Goal: Understand process/instructions: Learn how to perform a task or action

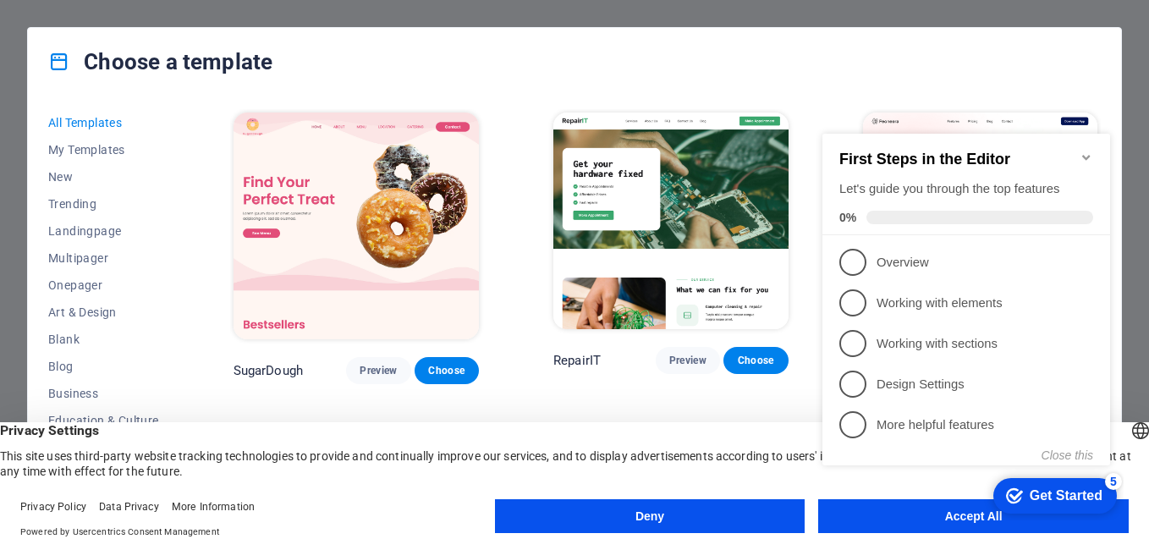
click at [929, 513] on div "checkmark Get Started 5 First Steps in the Editor Let's guide you through the t…" at bounding box center [970, 314] width 308 height 411
click at [921, 512] on div "checkmark Get Started 5 First Steps in the Editor Let's guide you through the t…" at bounding box center [970, 314] width 308 height 411
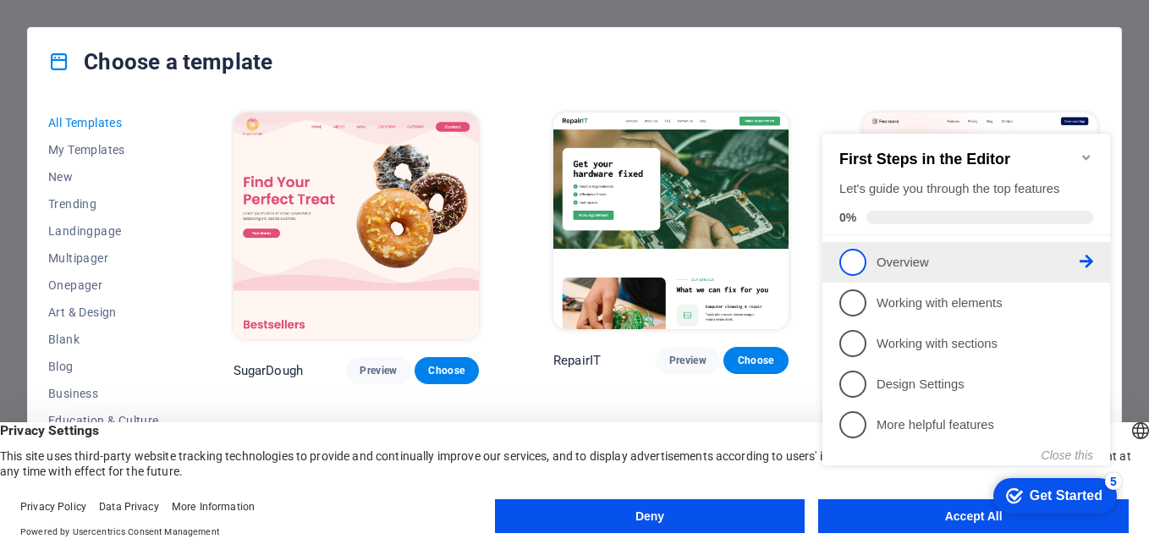
click at [839, 260] on span "1" at bounding box center [852, 262] width 27 height 27
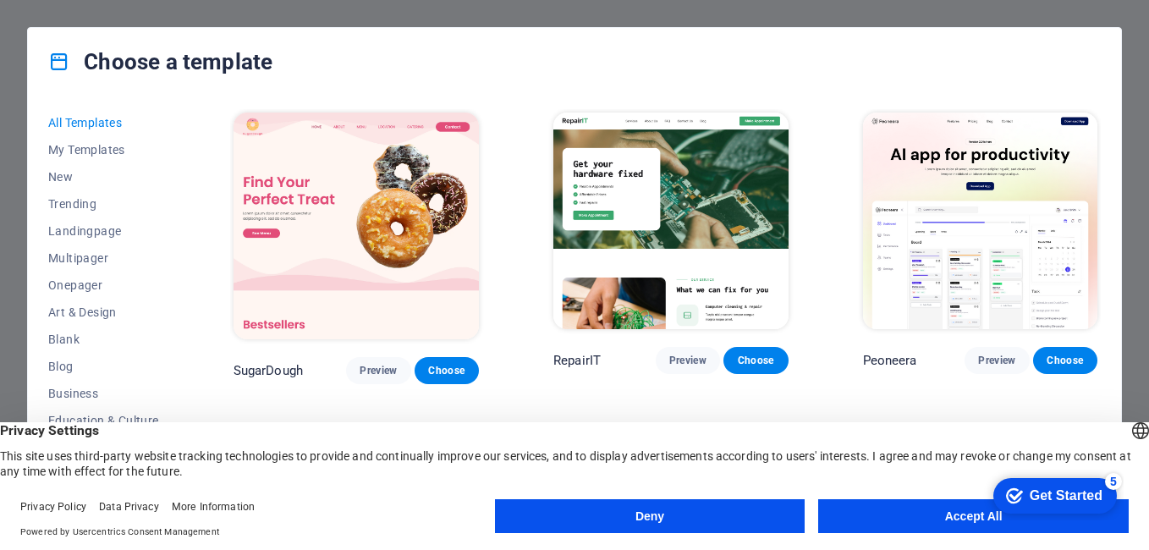
click at [903, 514] on button "Accept All" at bounding box center [973, 516] width 311 height 34
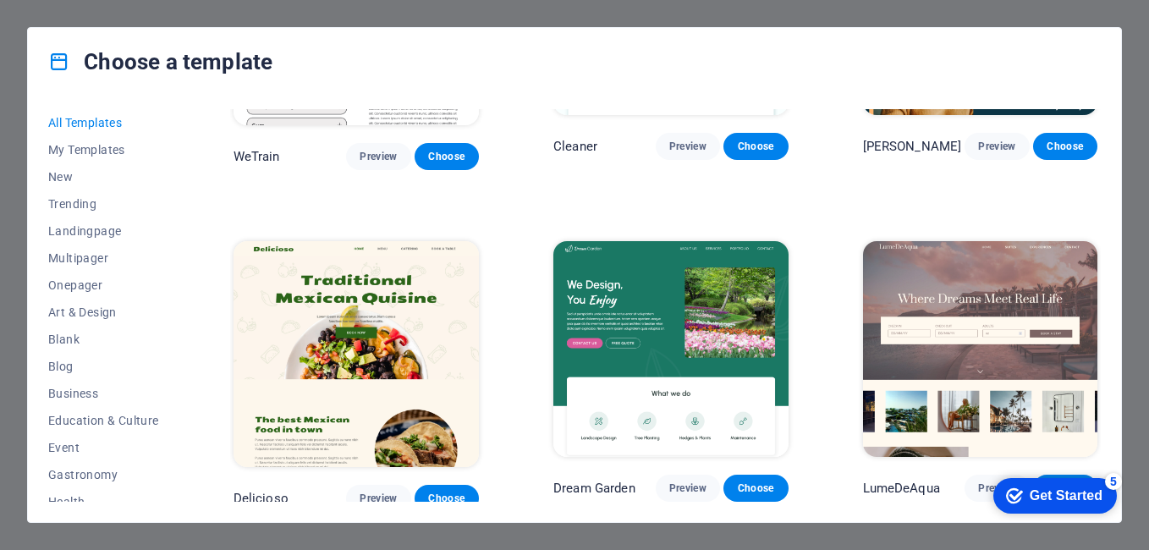
scroll to position [2284, 0]
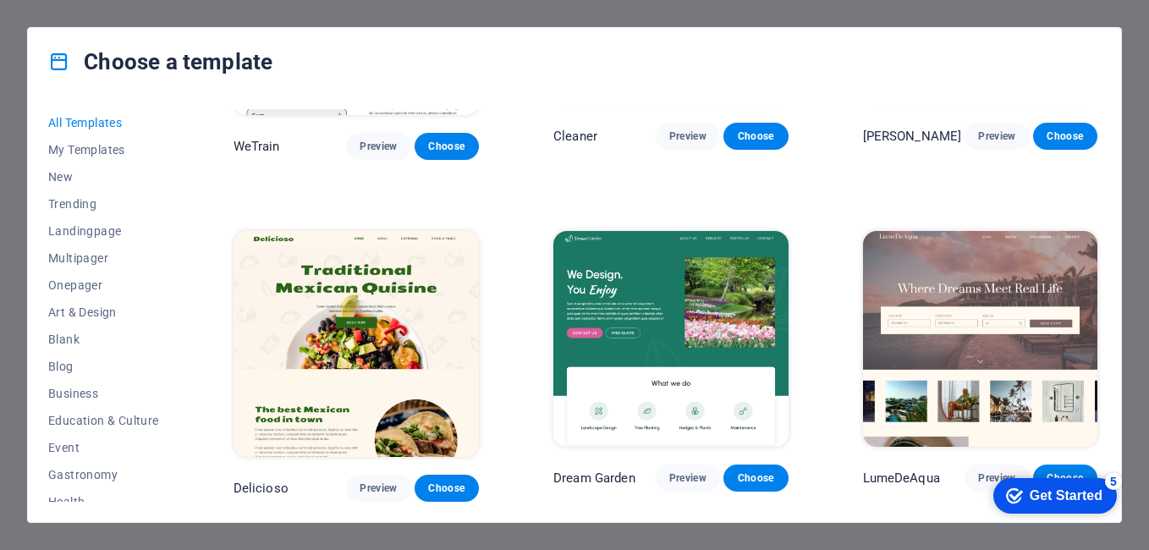
drag, startPoint x: 1080, startPoint y: 495, endPoint x: 1244, endPoint y: 748, distance: 301.1
click at [1080, 495] on div "Get Started" at bounding box center [1066, 495] width 73 height 15
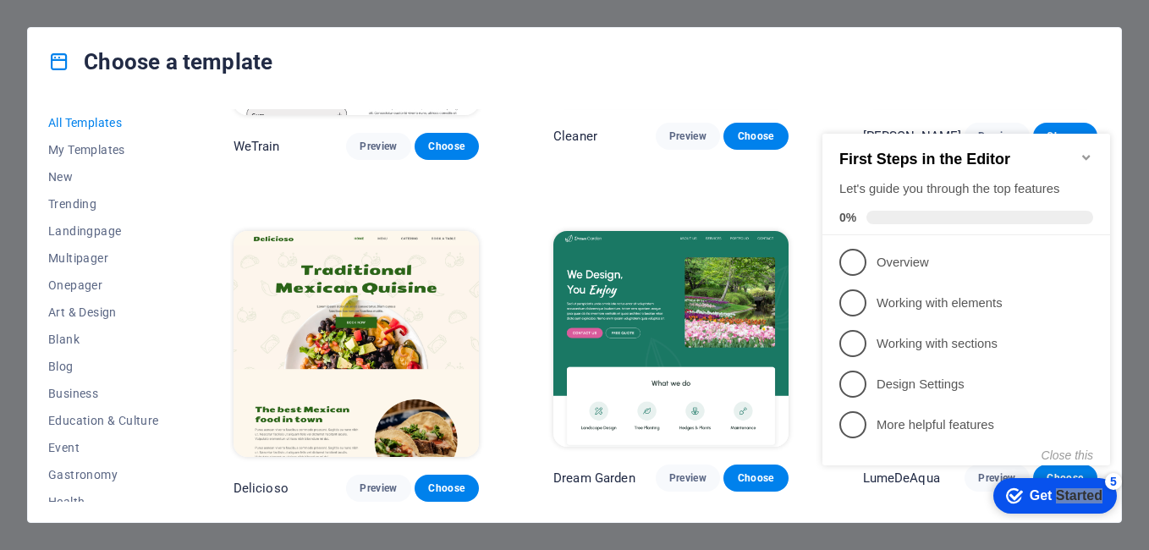
click at [1051, 503] on div "checkmark Get Started 5" at bounding box center [1055, 496] width 124 height 36
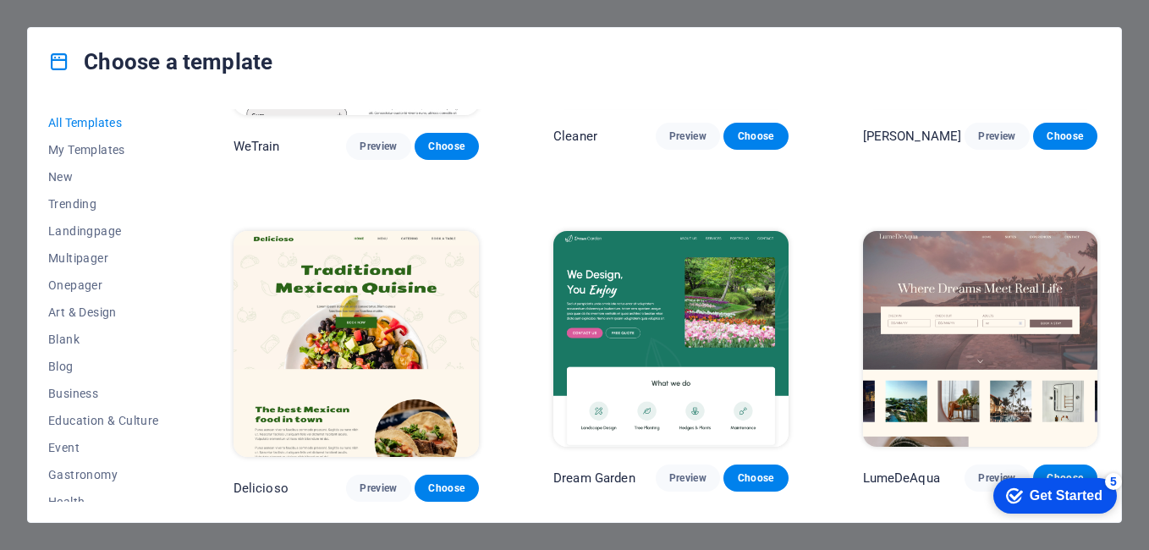
drag, startPoint x: 1215, startPoint y: 864, endPoint x: 1198, endPoint y: 855, distance: 18.9
click at [1102, 503] on div "Get Started" at bounding box center [1066, 495] width 73 height 15
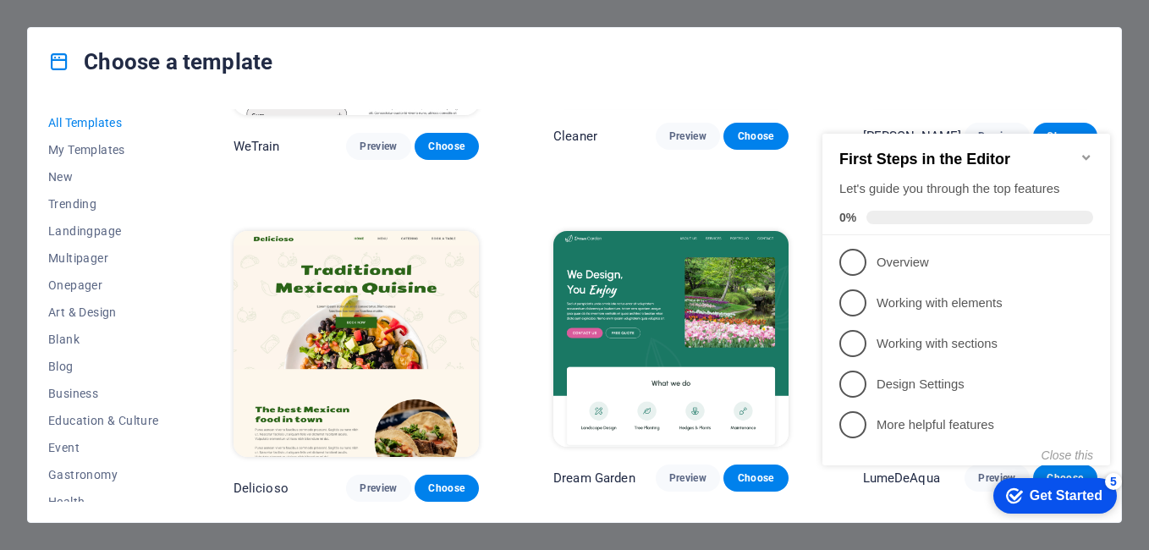
click at [1022, 495] on div "checkmark Get Started 5" at bounding box center [1054, 495] width 96 height 17
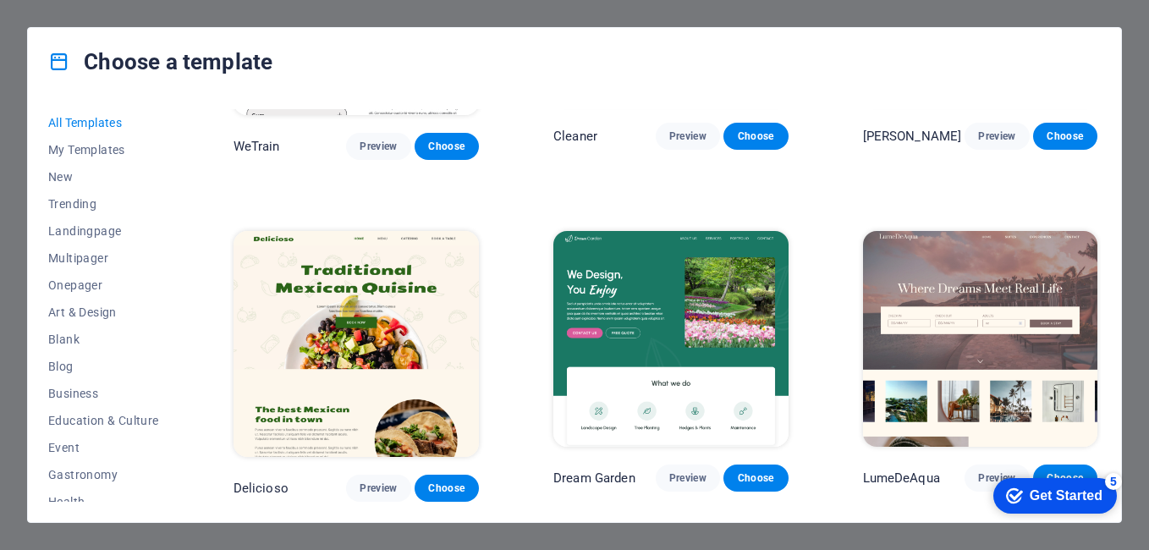
click at [1023, 503] on icon "Get Started 5 items remaining, 0% complete" at bounding box center [1014, 495] width 17 height 15
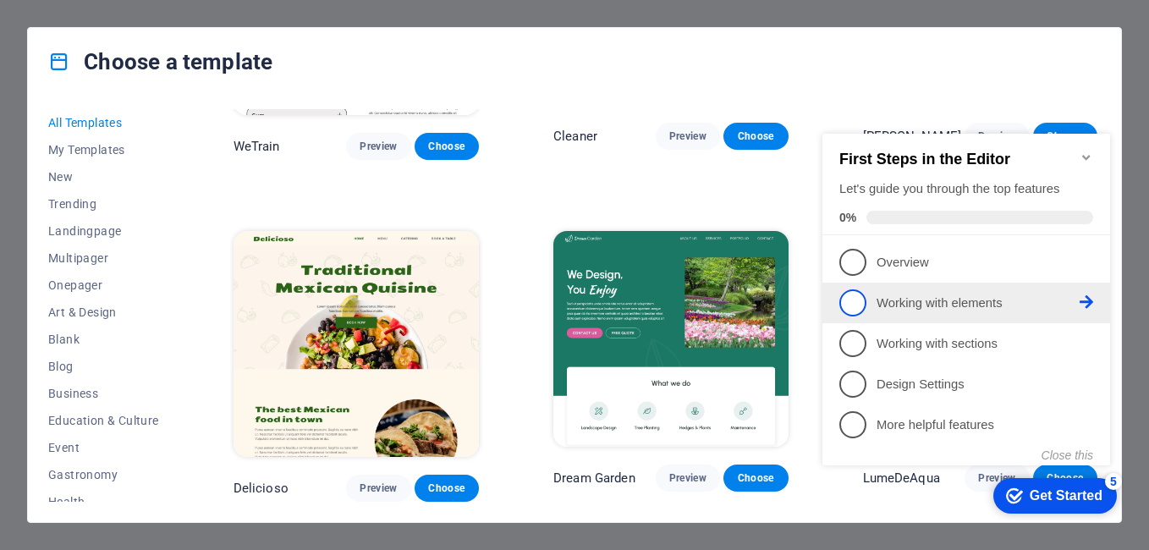
click at [861, 307] on span "2" at bounding box center [852, 302] width 27 height 27
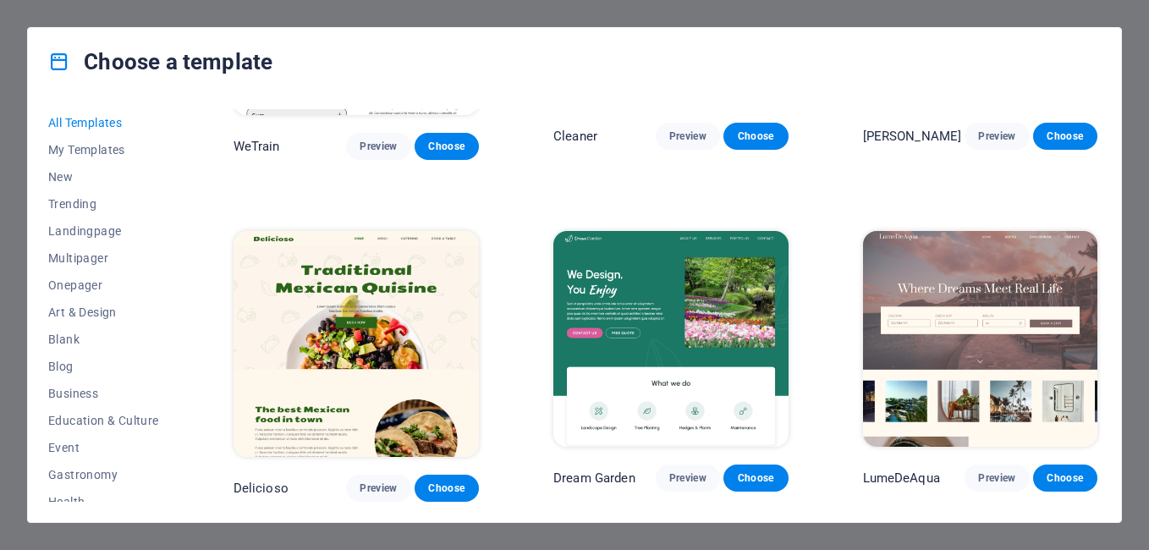
scroll to position [0, 0]
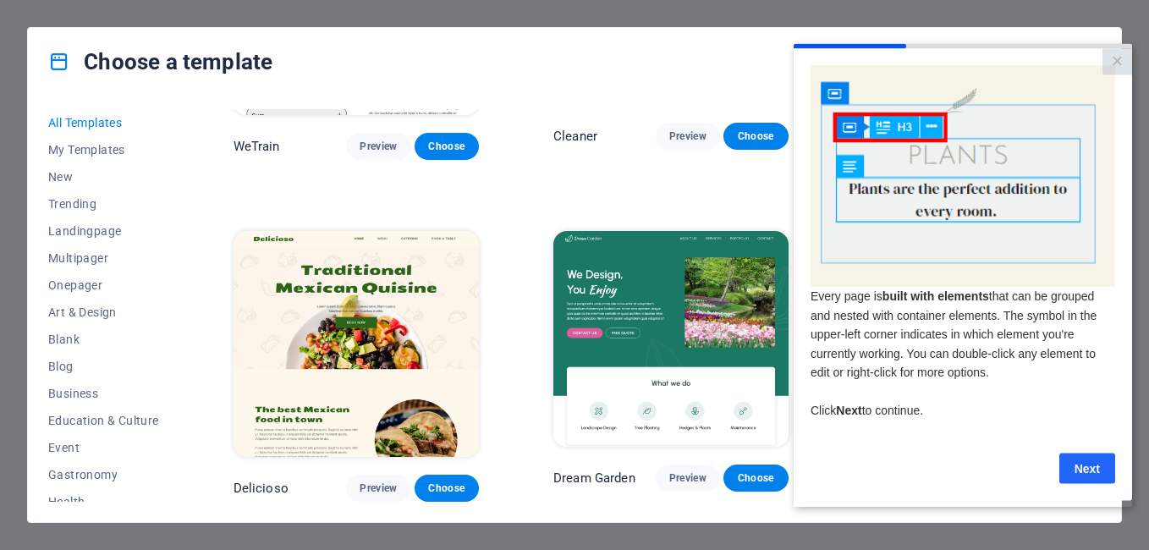
click at [1081, 468] on link "Next" at bounding box center [1087, 468] width 56 height 30
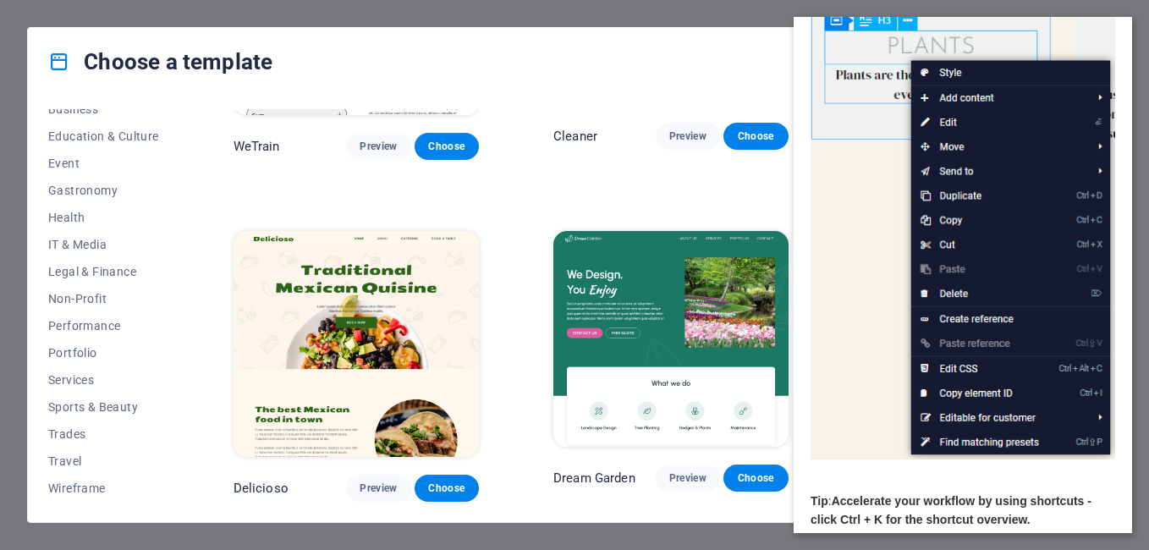
scroll to position [217, 0]
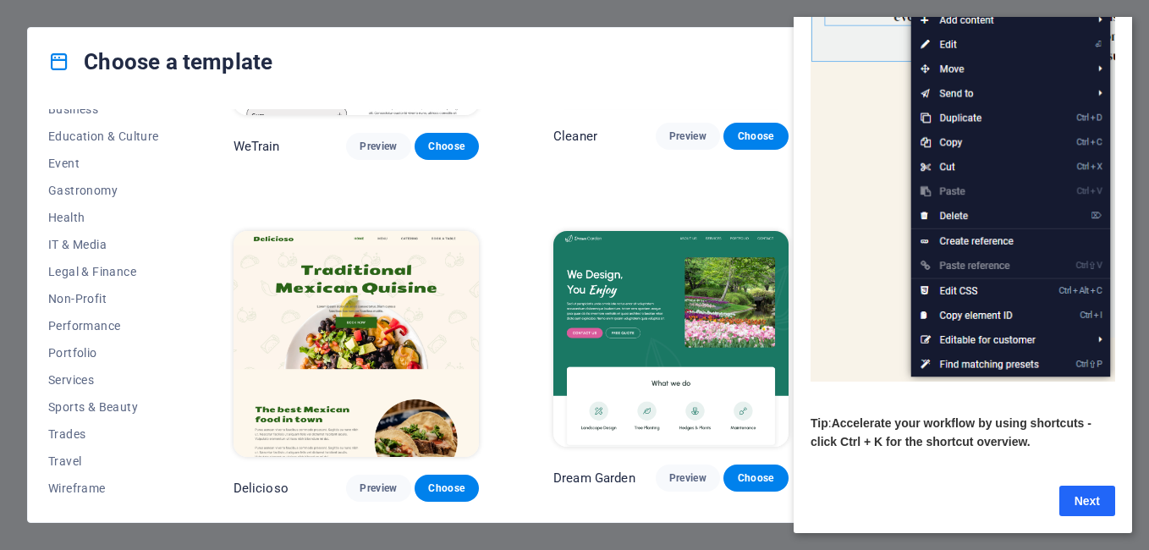
click at [1080, 486] on link "Next" at bounding box center [1087, 501] width 56 height 30
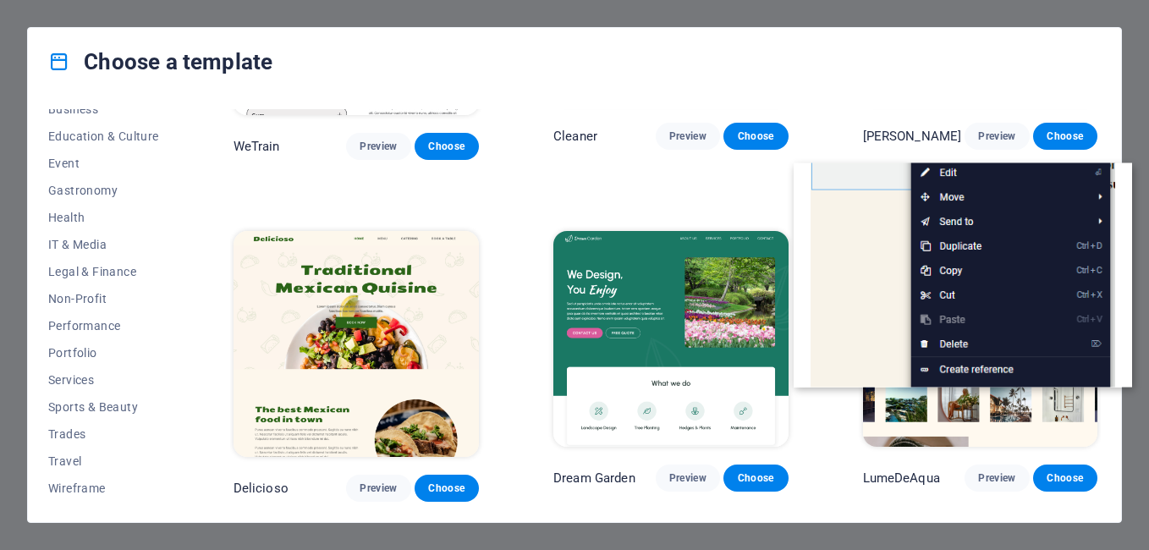
scroll to position [0, 0]
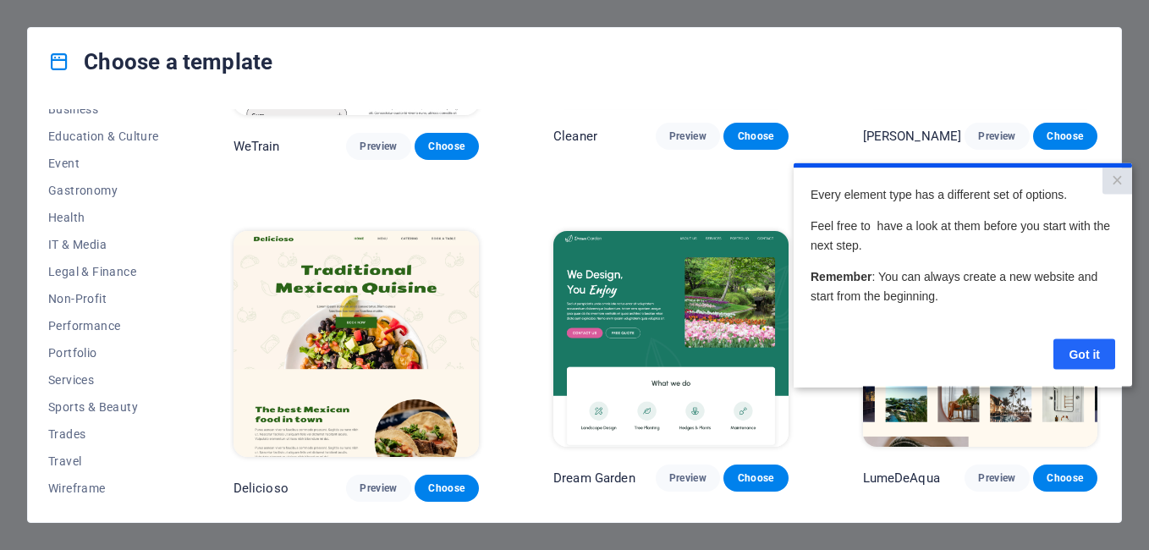
click at [1080, 354] on link "Got it" at bounding box center [1084, 353] width 62 height 30
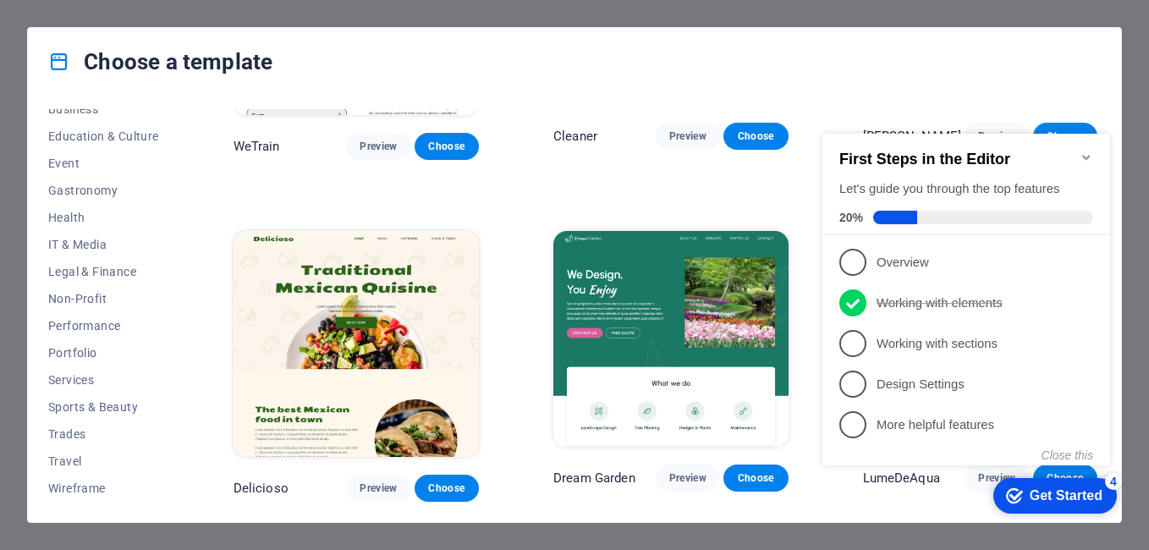
click at [1032, 492] on div "Get Started" at bounding box center [1066, 495] width 73 height 15
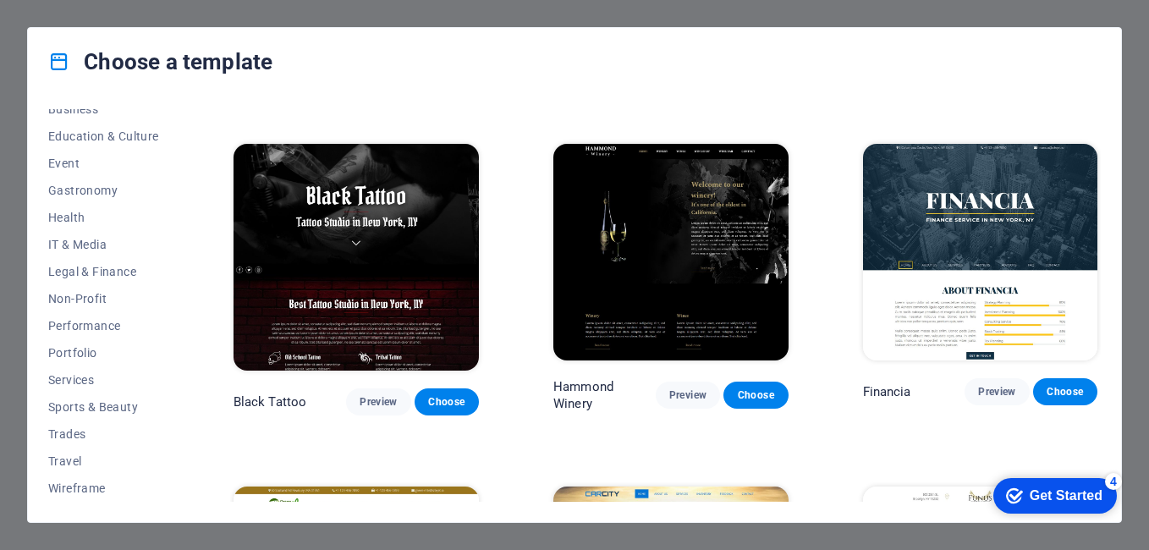
scroll to position [9561, 0]
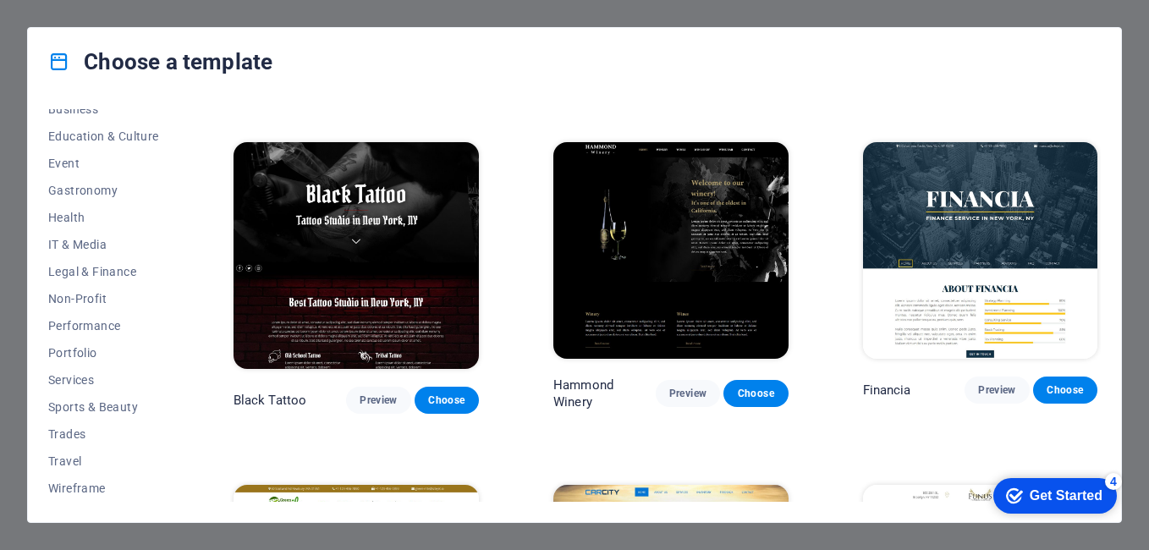
click at [114, 13] on div "Choose a template All Templates My Templates New Trending Landingpage Multipage…" at bounding box center [574, 275] width 1149 height 550
click at [1037, 496] on div "Get Started" at bounding box center [1066, 495] width 73 height 15
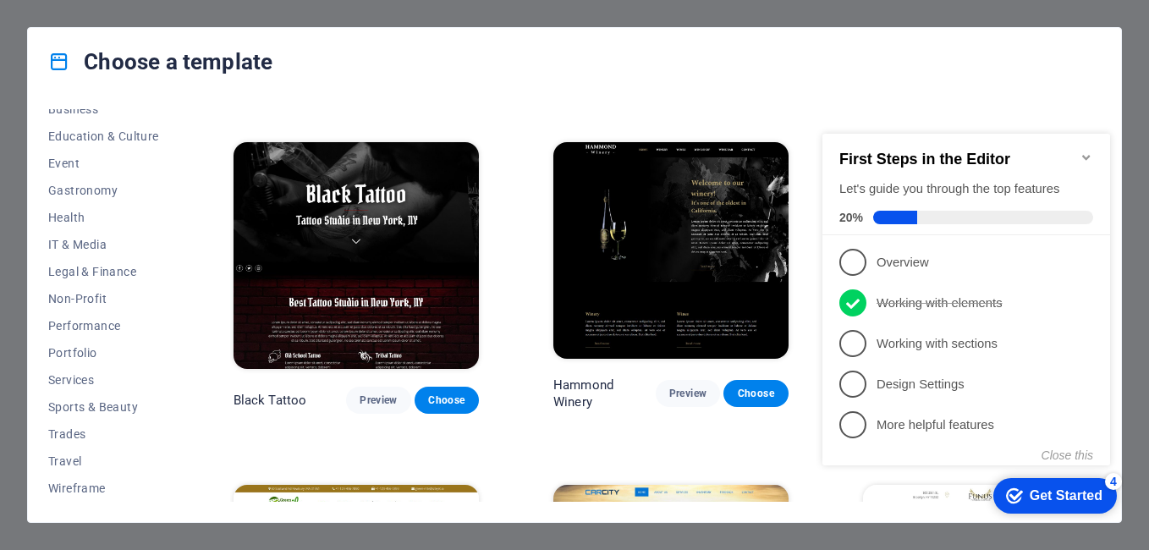
click at [1109, 481] on div "4" at bounding box center [1113, 481] width 17 height 17
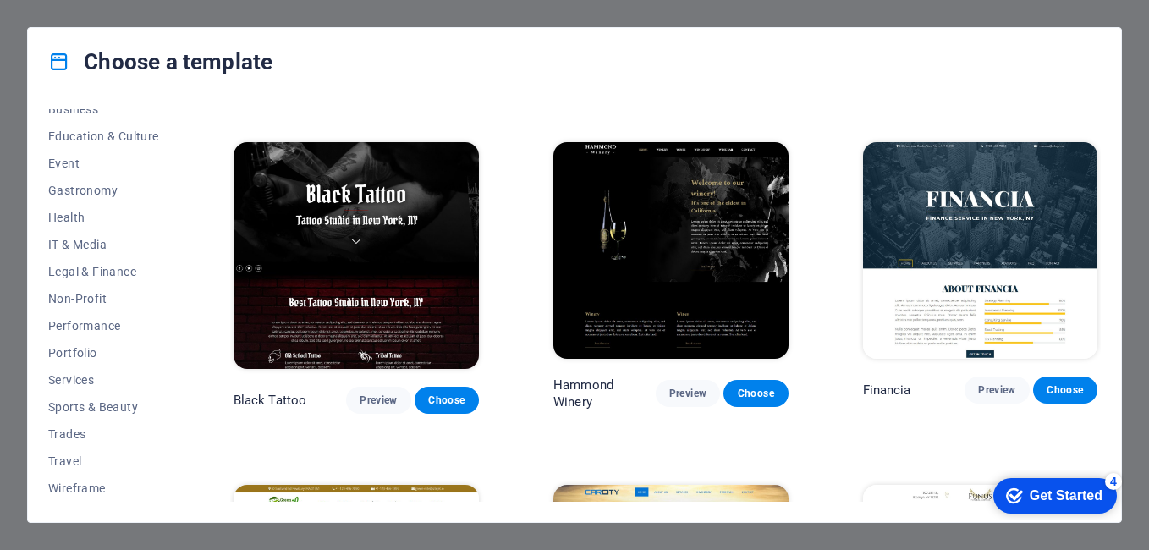
click at [1122, 490] on div "4" at bounding box center [1113, 481] width 17 height 17
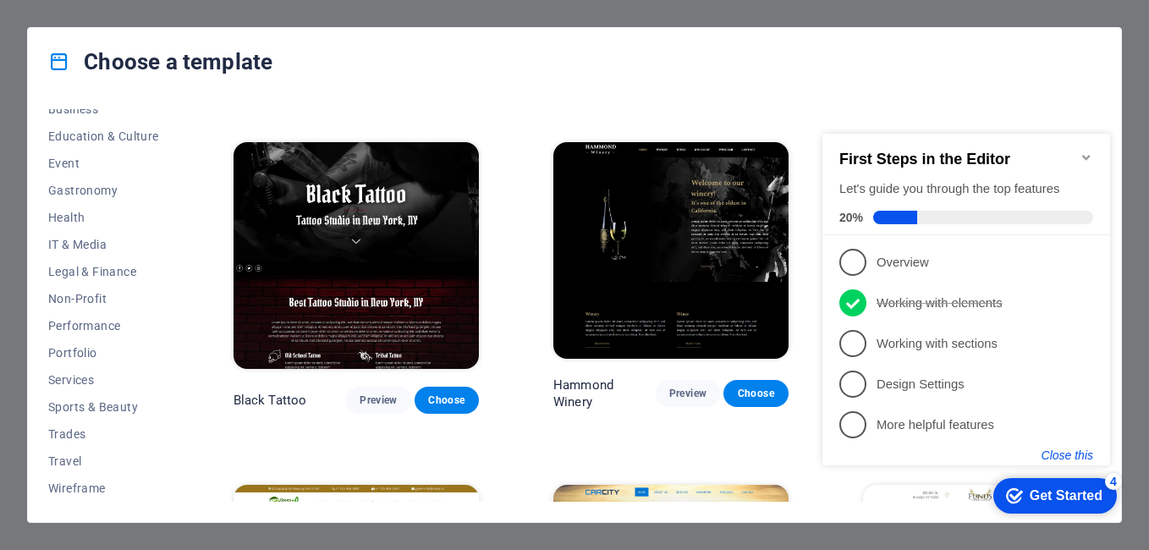
click at [1088, 453] on button "Close this" at bounding box center [1068, 455] width 52 height 14
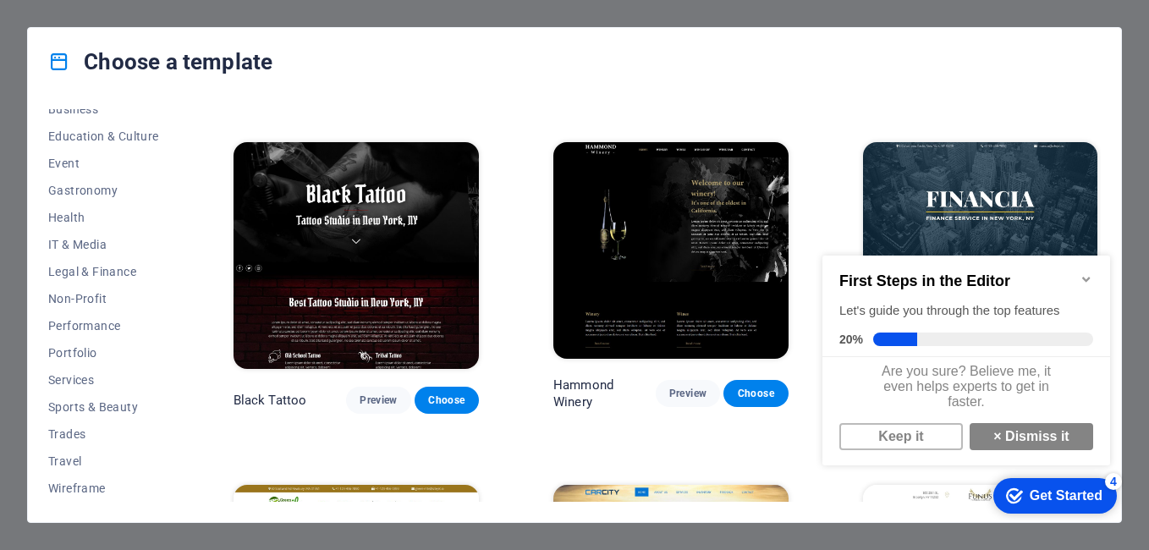
click at [1054, 508] on div "checkmark Get Started 4" at bounding box center [1055, 496] width 124 height 36
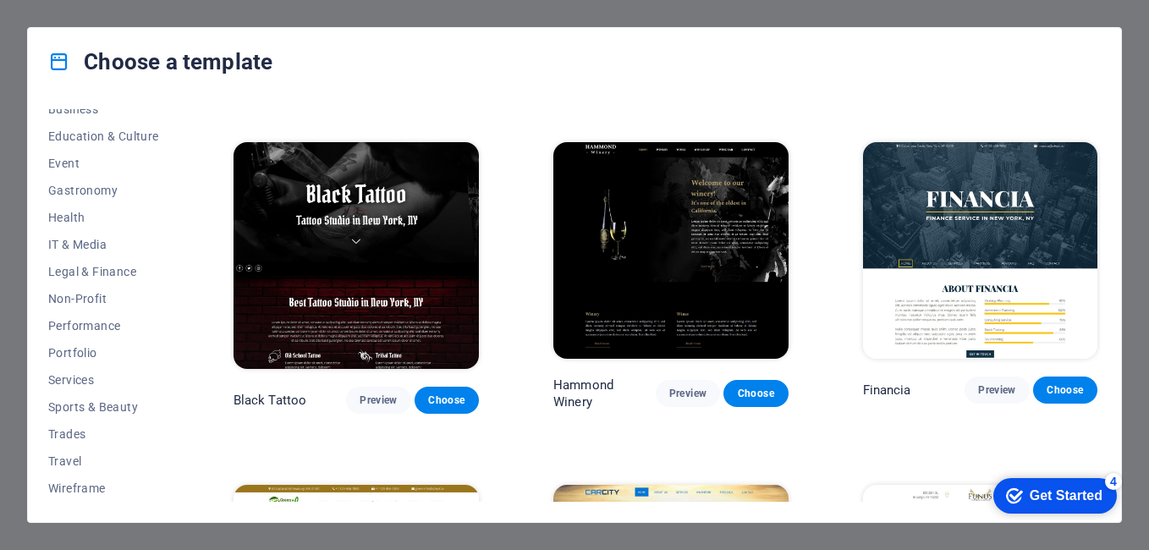
click at [1036, 493] on div "Get Started" at bounding box center [1066, 495] width 73 height 15
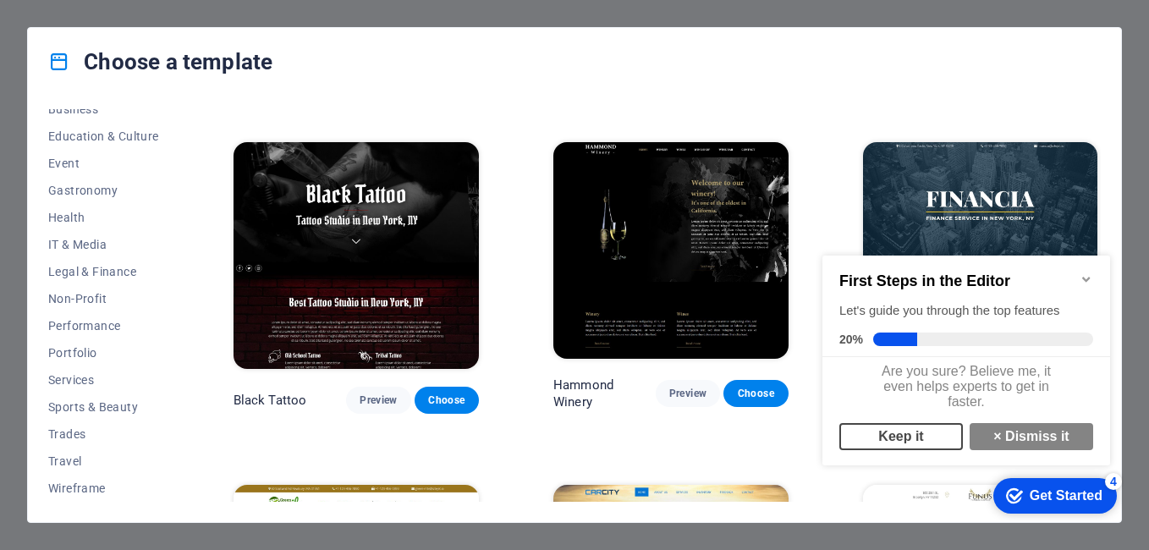
click at [934, 448] on link "Keep it" at bounding box center [901, 436] width 124 height 27
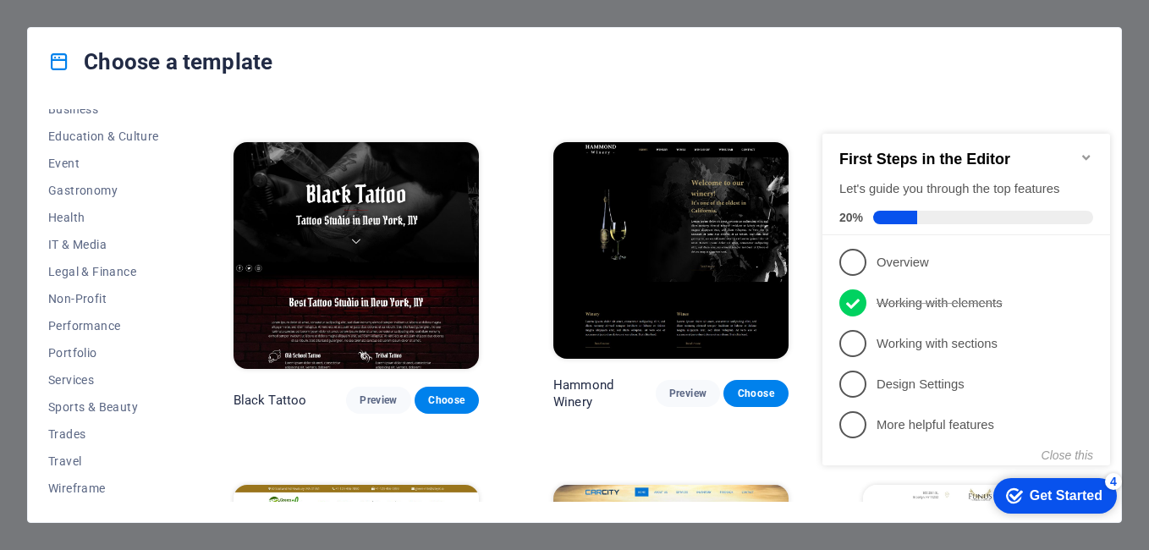
click at [1081, 151] on icon "Minimize checklist" at bounding box center [1087, 158] width 14 height 14
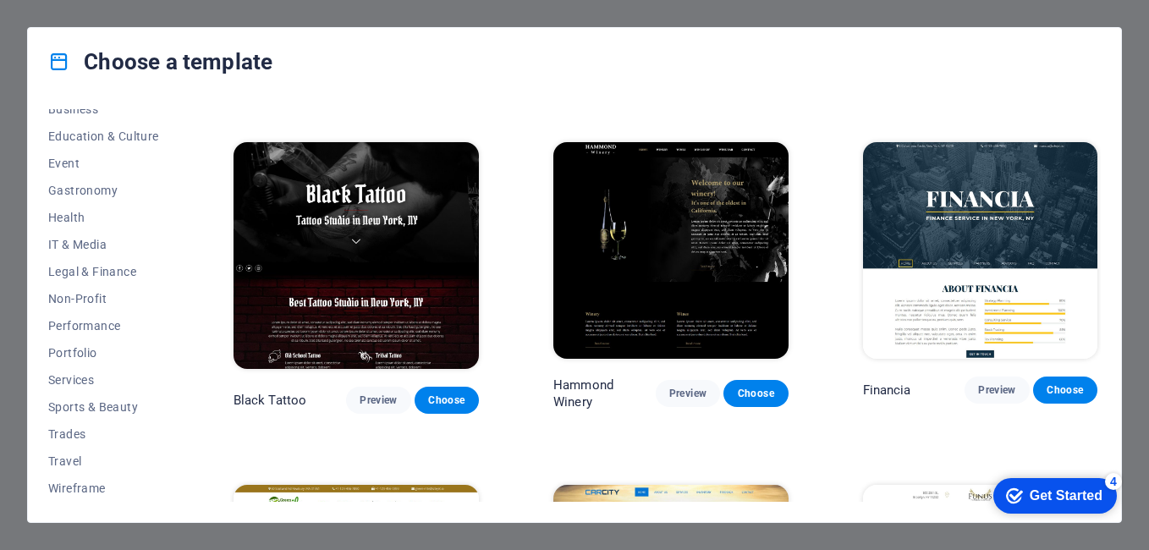
click at [1119, 107] on div "All Templates My Templates New Trending Landingpage Multipager Onepager Art & D…" at bounding box center [574, 309] width 1093 height 426
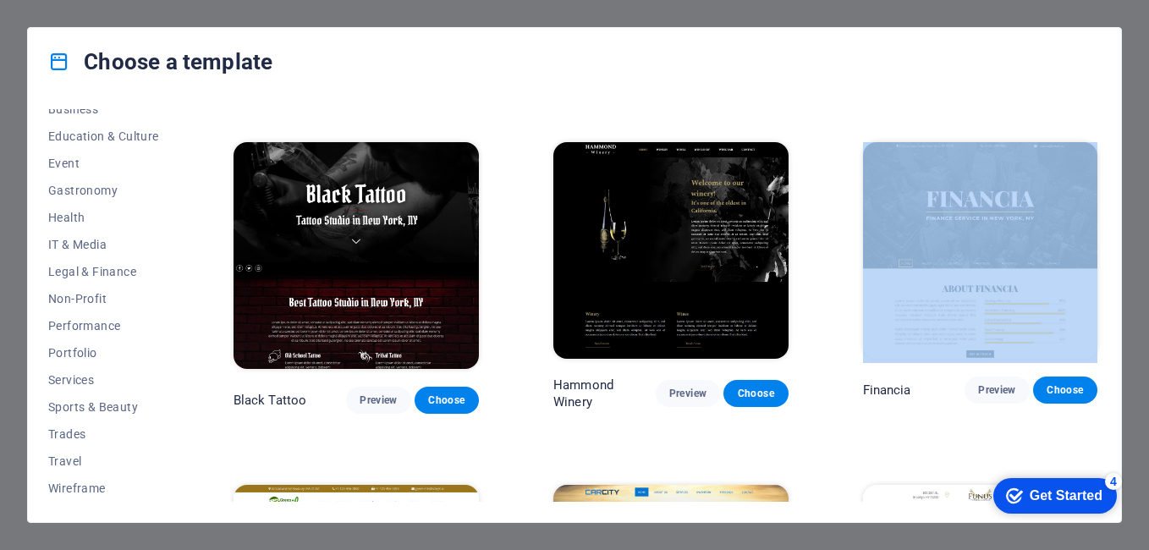
click at [1120, 107] on div "All Templates My Templates New Trending Landingpage Multipager Onepager Art & D…" at bounding box center [574, 309] width 1093 height 426
click at [71, 129] on span "Education & Culture" at bounding box center [103, 136] width 111 height 14
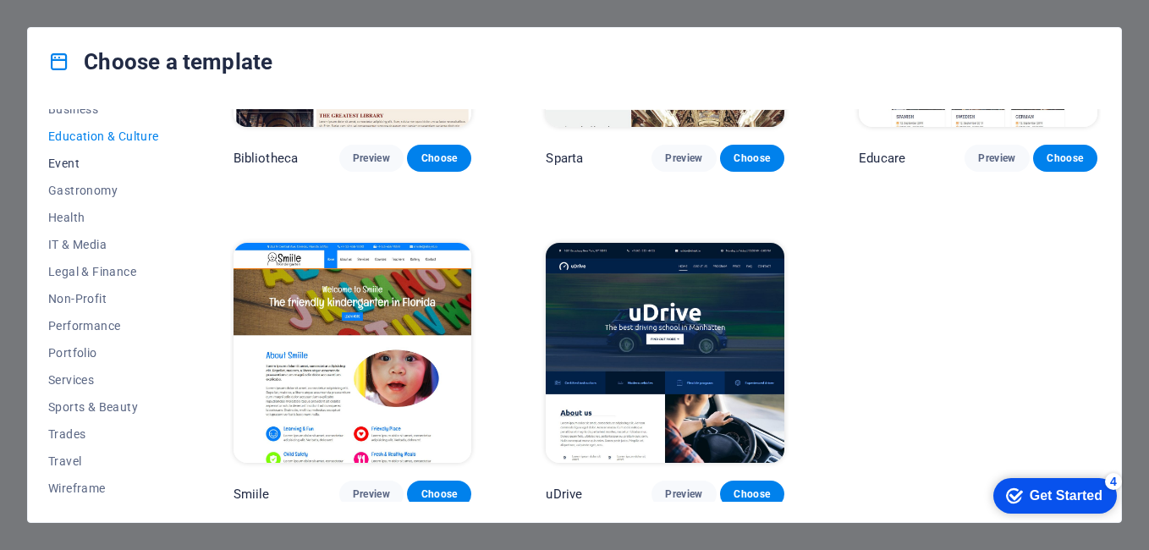
click at [72, 158] on span "Event" at bounding box center [103, 164] width 111 height 14
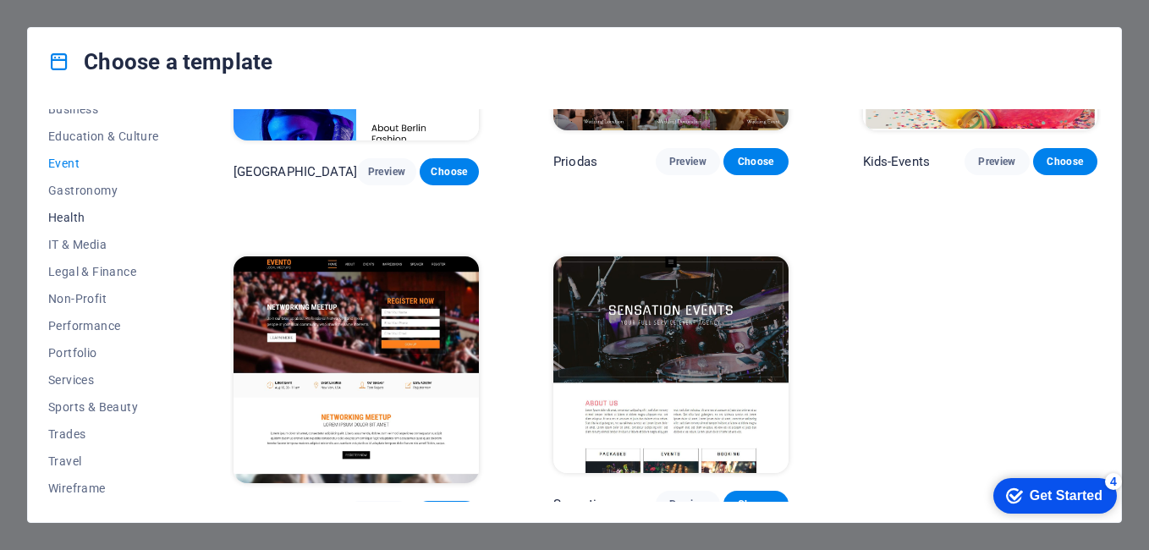
click at [63, 223] on span "Health" at bounding box center [103, 218] width 111 height 14
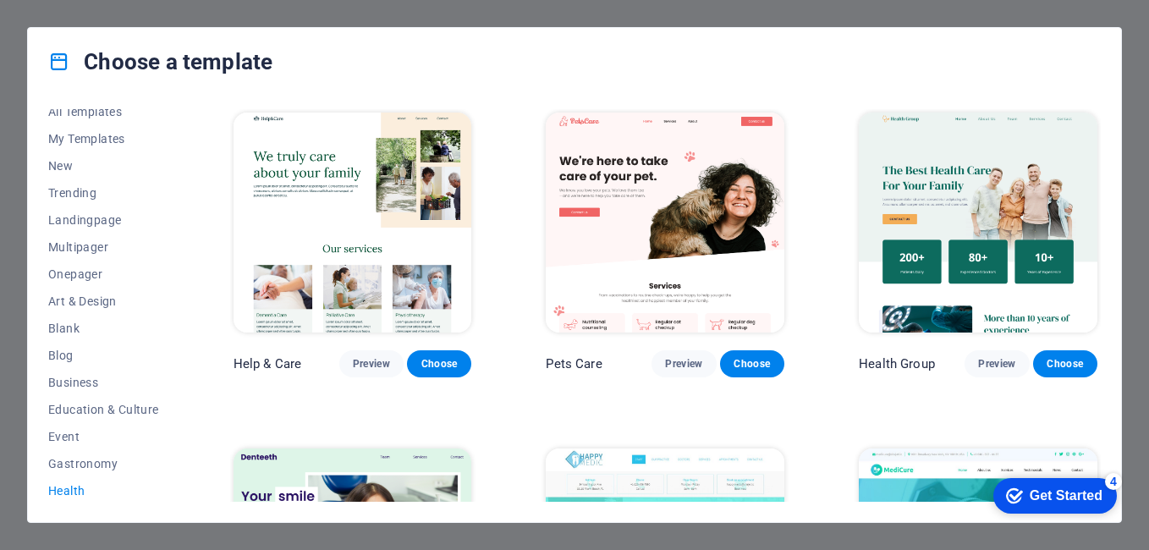
scroll to position [0, 0]
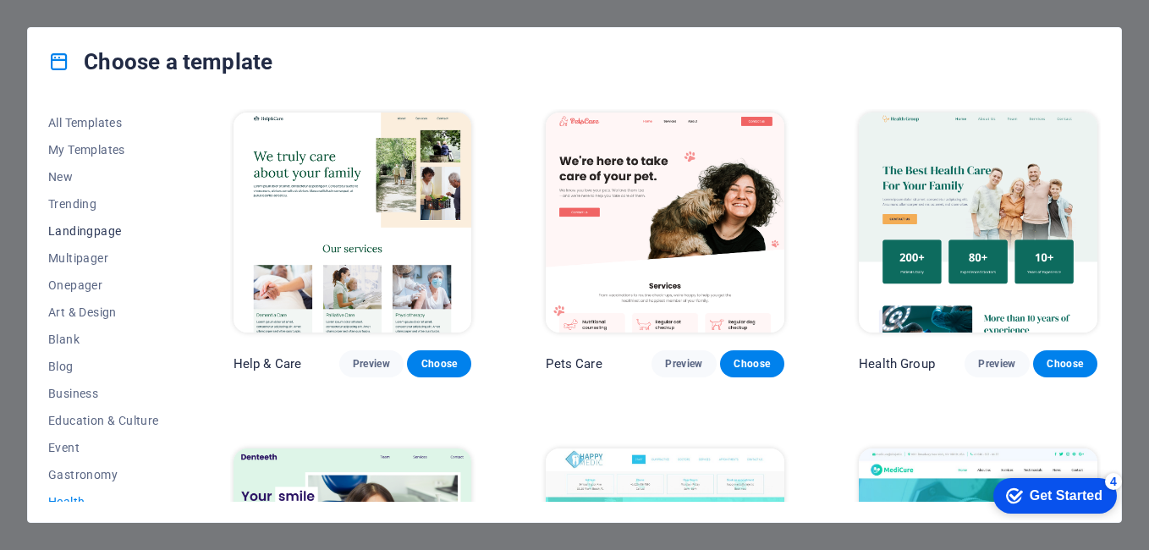
click at [80, 224] on span "Landingpage" at bounding box center [103, 231] width 111 height 14
